Goal: Check status: Check status

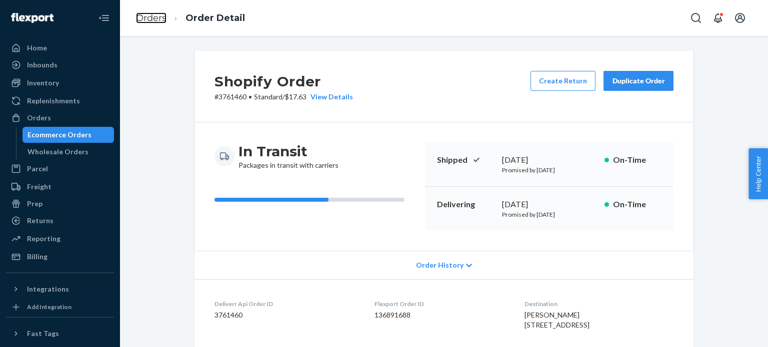
drag, startPoint x: 0, startPoint y: 0, endPoint x: 182, endPoint y: 45, distance: 187.4
click at [158, 22] on link "Orders" at bounding box center [151, 17] width 30 height 11
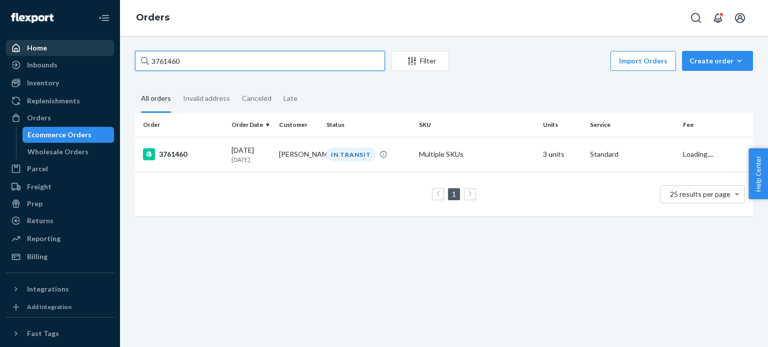
drag, startPoint x: 226, startPoint y: 54, endPoint x: 53, endPoint y: 47, distance: 173.1
click at [50, 48] on div "Home Inbounds Shipping Plans Problems Inventory Products Replenishments Orders …" at bounding box center [384, 173] width 768 height 347
paste input "56776"
type input "3756776"
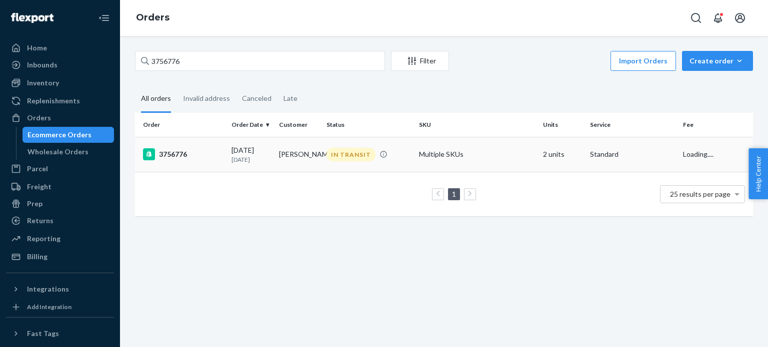
click at [176, 150] on div "3756776" at bounding box center [183, 154] width 80 height 12
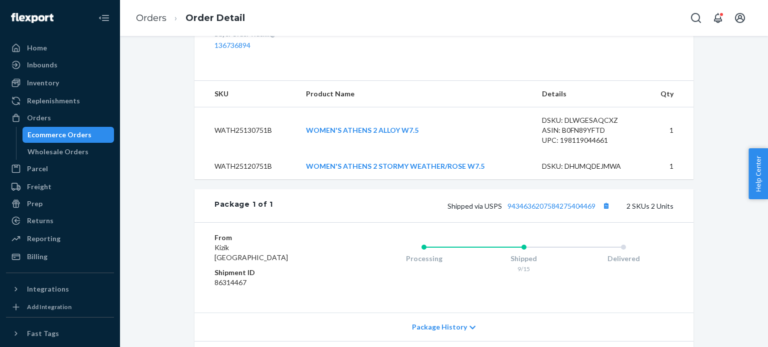
scroll to position [443, 0]
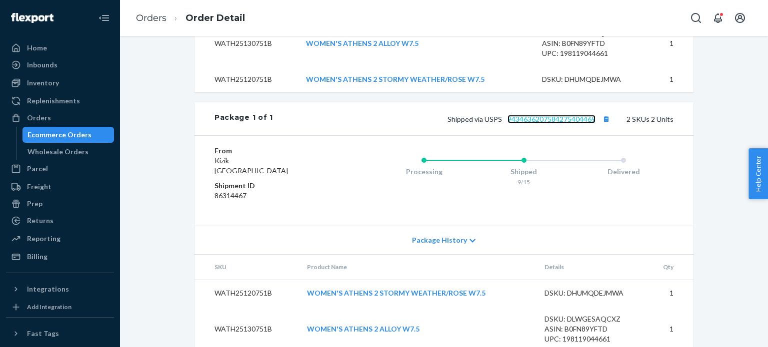
click at [557, 115] on link "9434636207584275404469" at bounding box center [551, 119] width 88 height 8
